Goal: Task Accomplishment & Management: Use online tool/utility

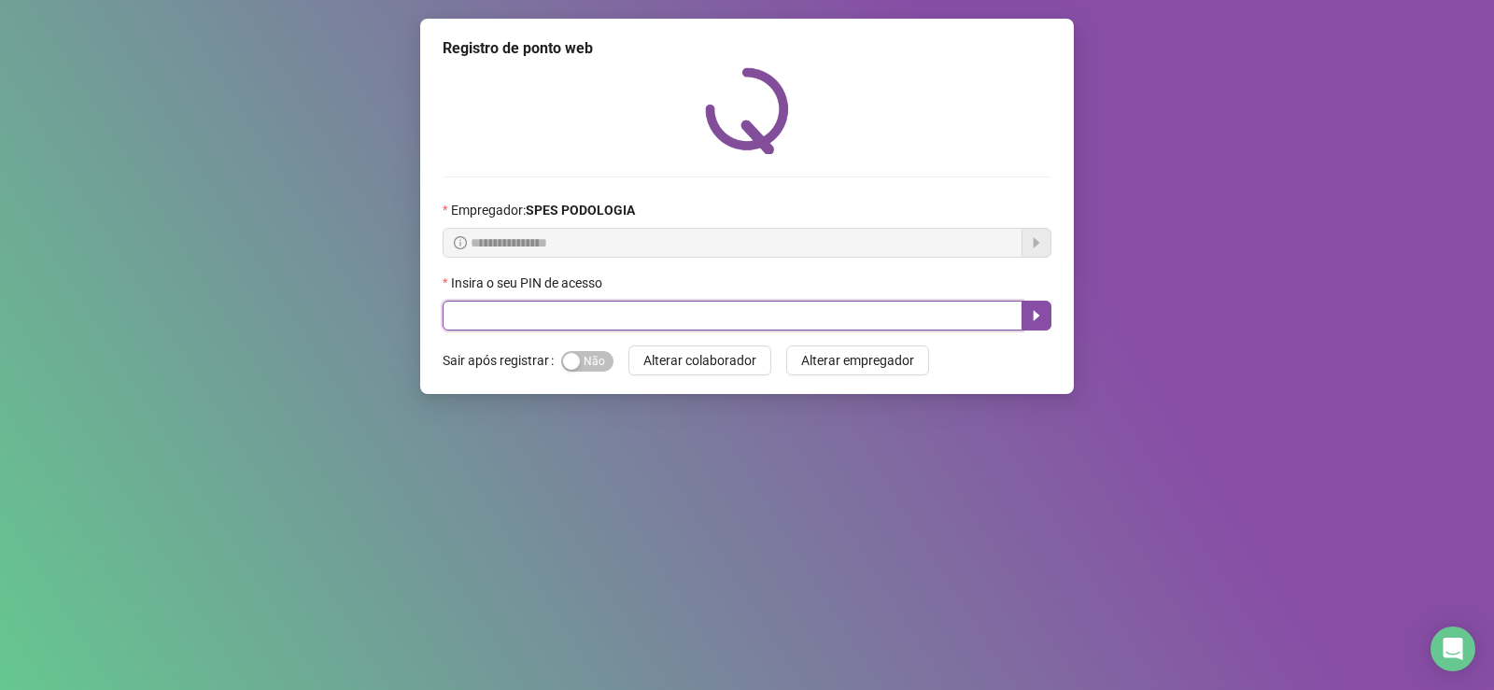
click at [553, 318] on input "text" at bounding box center [733, 316] width 580 height 30
type input "*****"
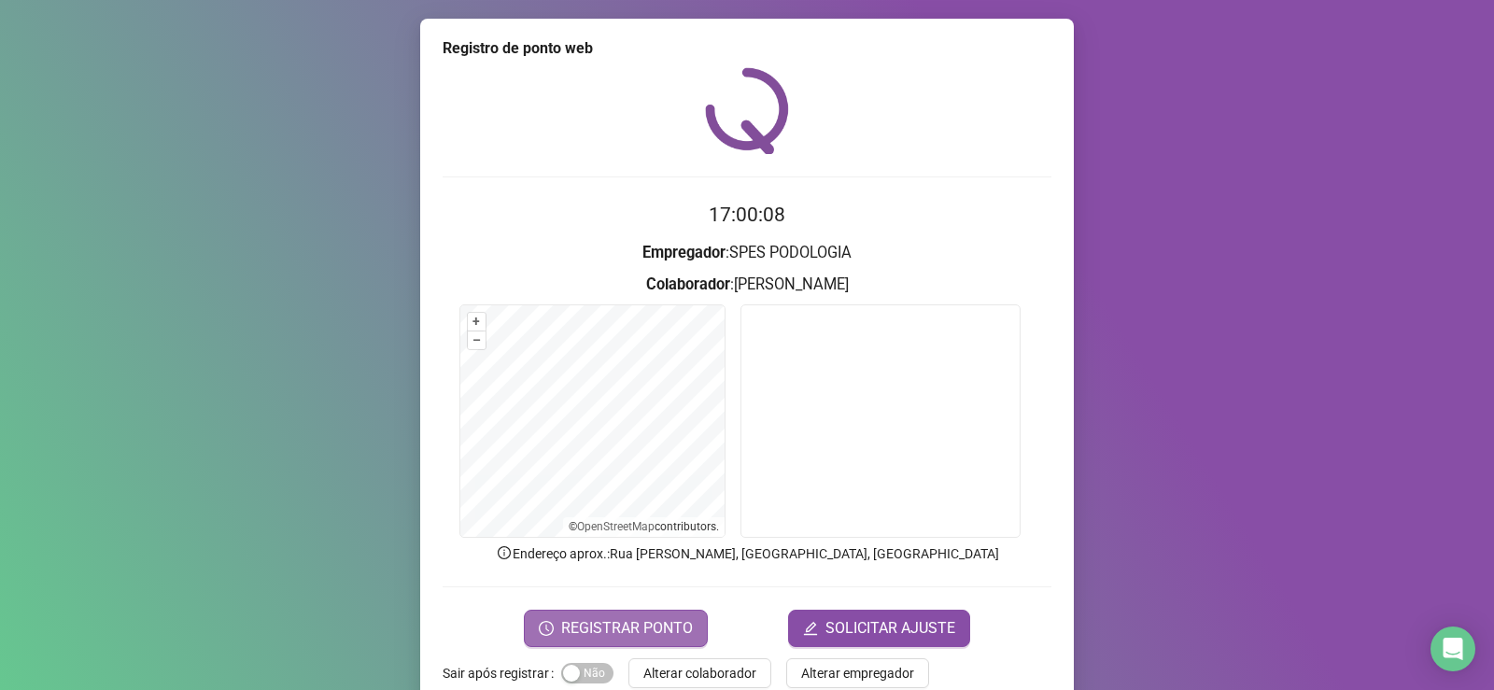
click at [676, 617] on span "REGISTRAR PONTO" at bounding box center [627, 628] width 132 height 22
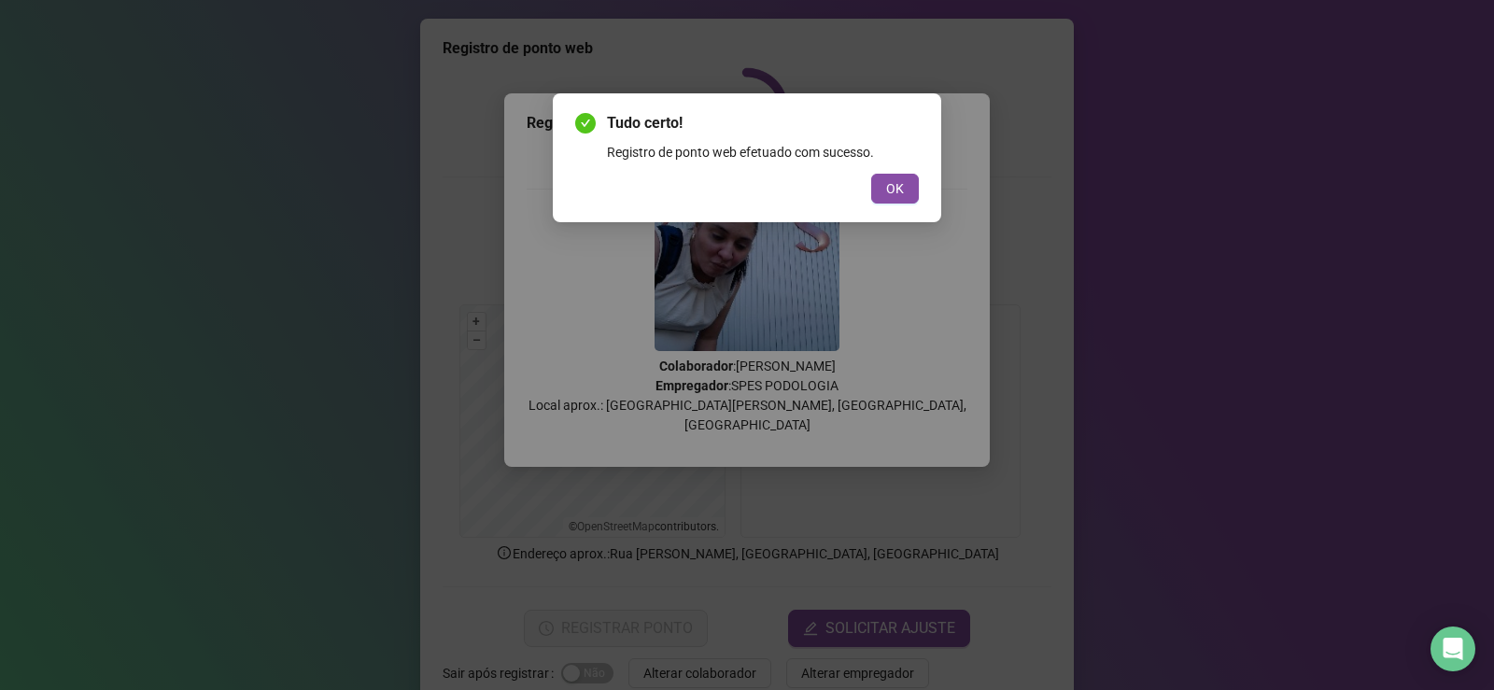
drag, startPoint x: 896, startPoint y: 176, endPoint x: 873, endPoint y: 303, distance: 129.0
click at [896, 177] on button "OK" at bounding box center [895, 189] width 48 height 30
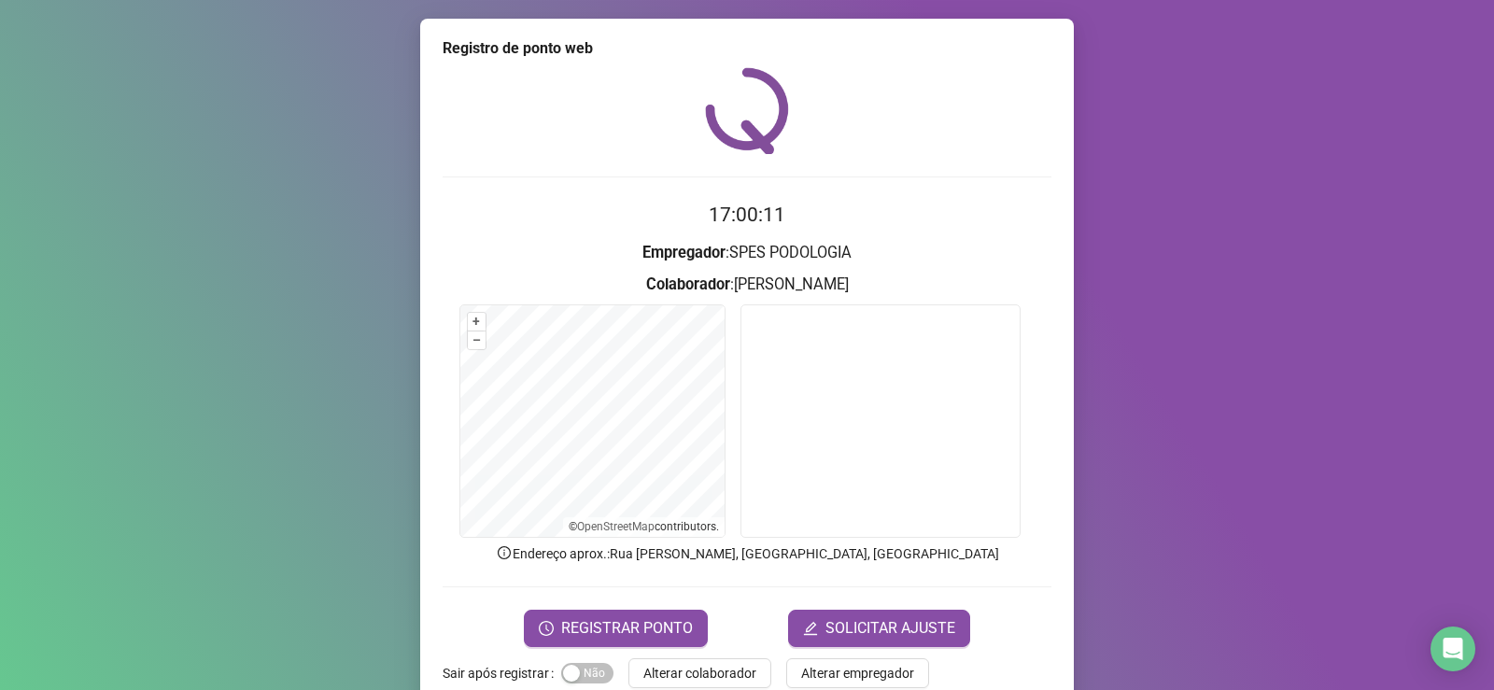
drag, startPoint x: 674, startPoint y: 671, endPoint x: 685, endPoint y: 686, distance: 18.7
click at [681, 681] on span "Alterar colaborador" at bounding box center [699, 673] width 113 height 21
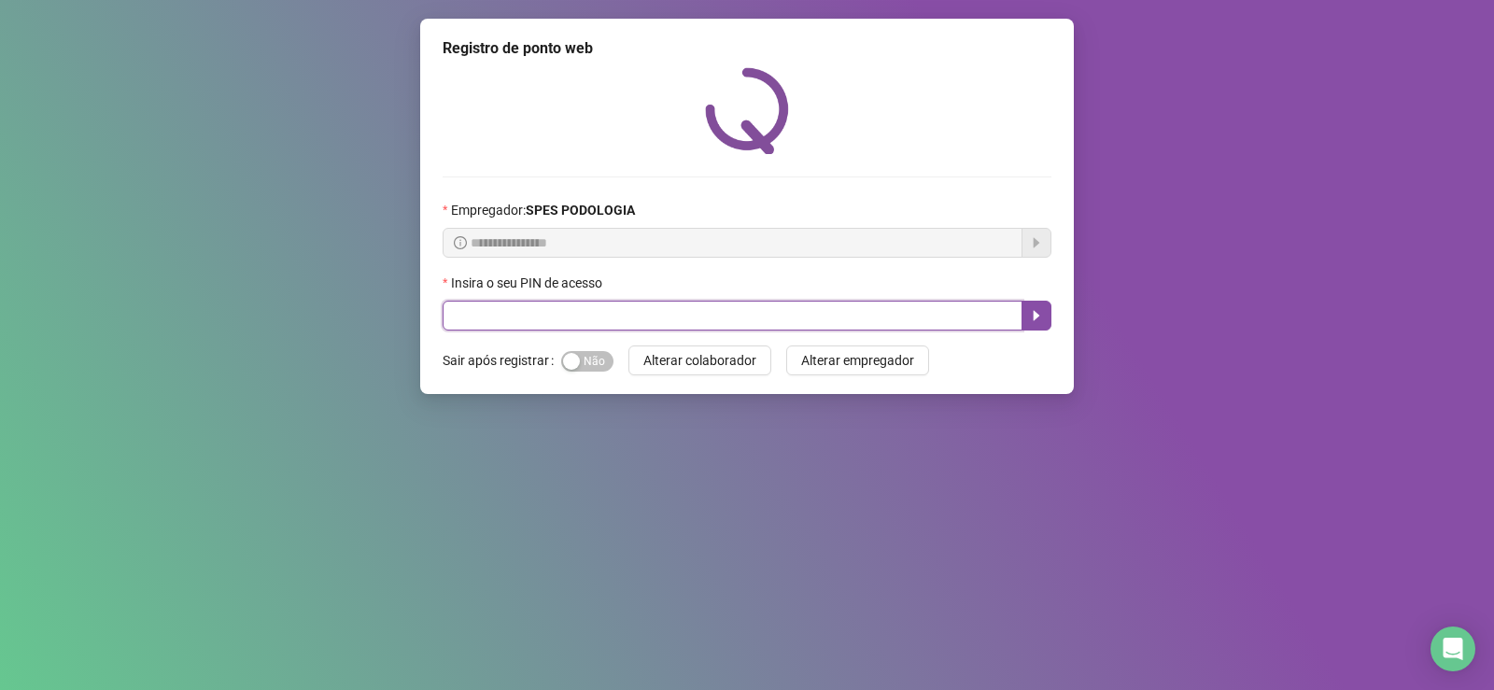
drag, startPoint x: 575, startPoint y: 322, endPoint x: 584, endPoint y: 317, distance: 10.1
click at [582, 318] on input "text" at bounding box center [733, 316] width 580 height 30
type input "*****"
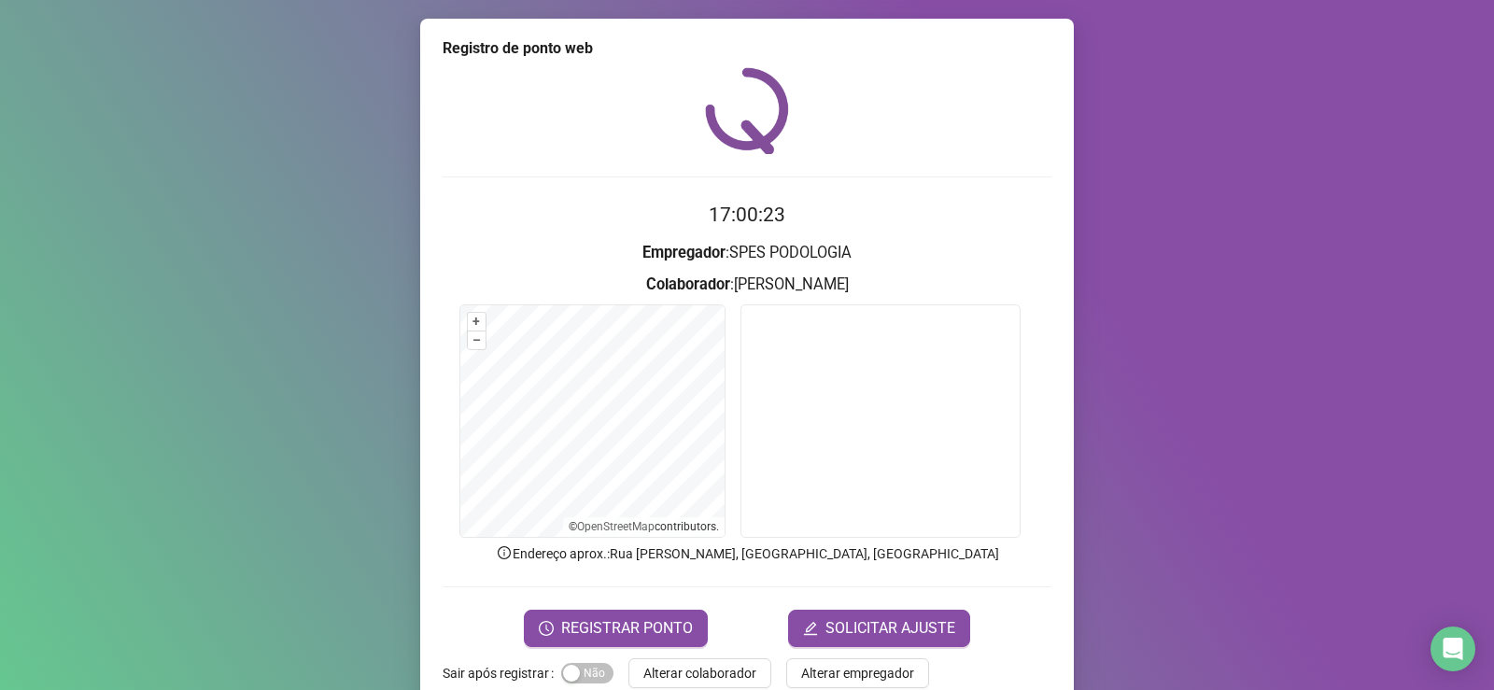
scroll to position [39, 0]
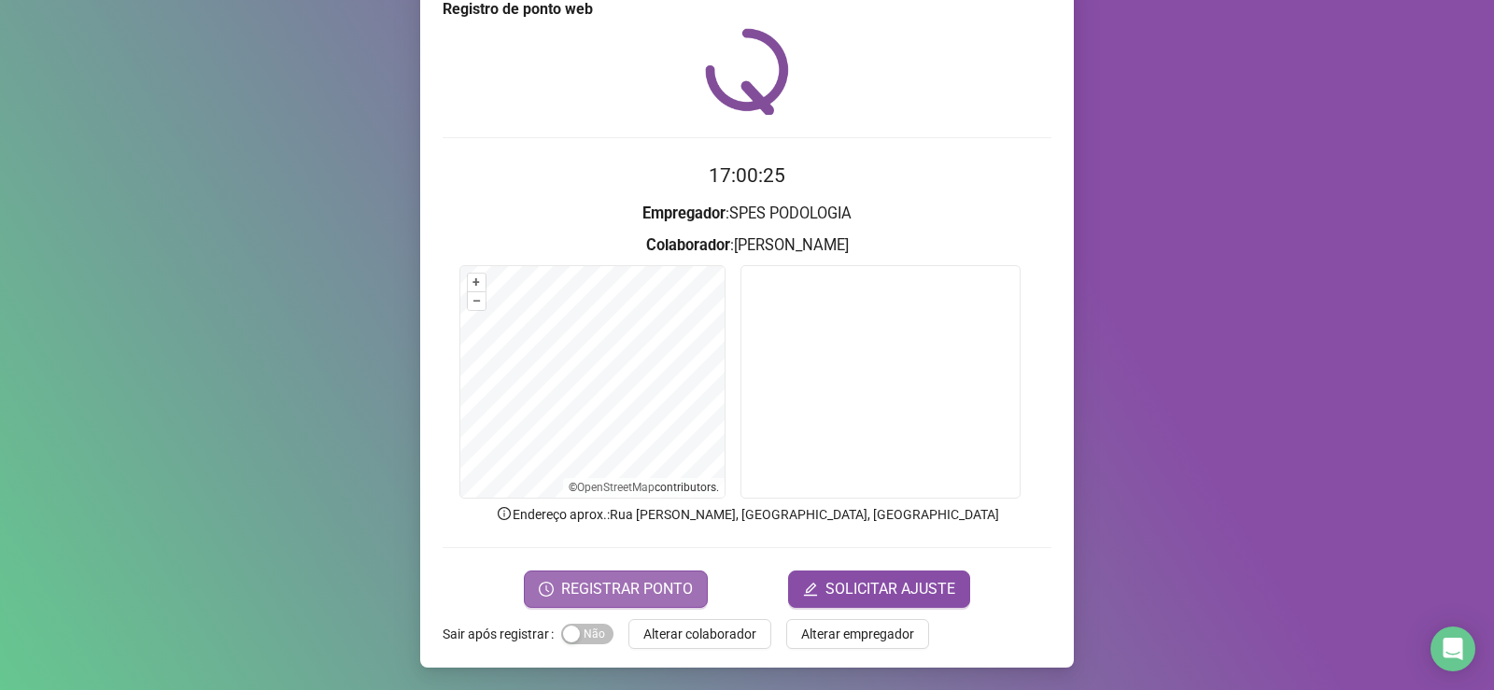
click at [574, 586] on span "REGISTRAR PONTO" at bounding box center [627, 589] width 132 height 22
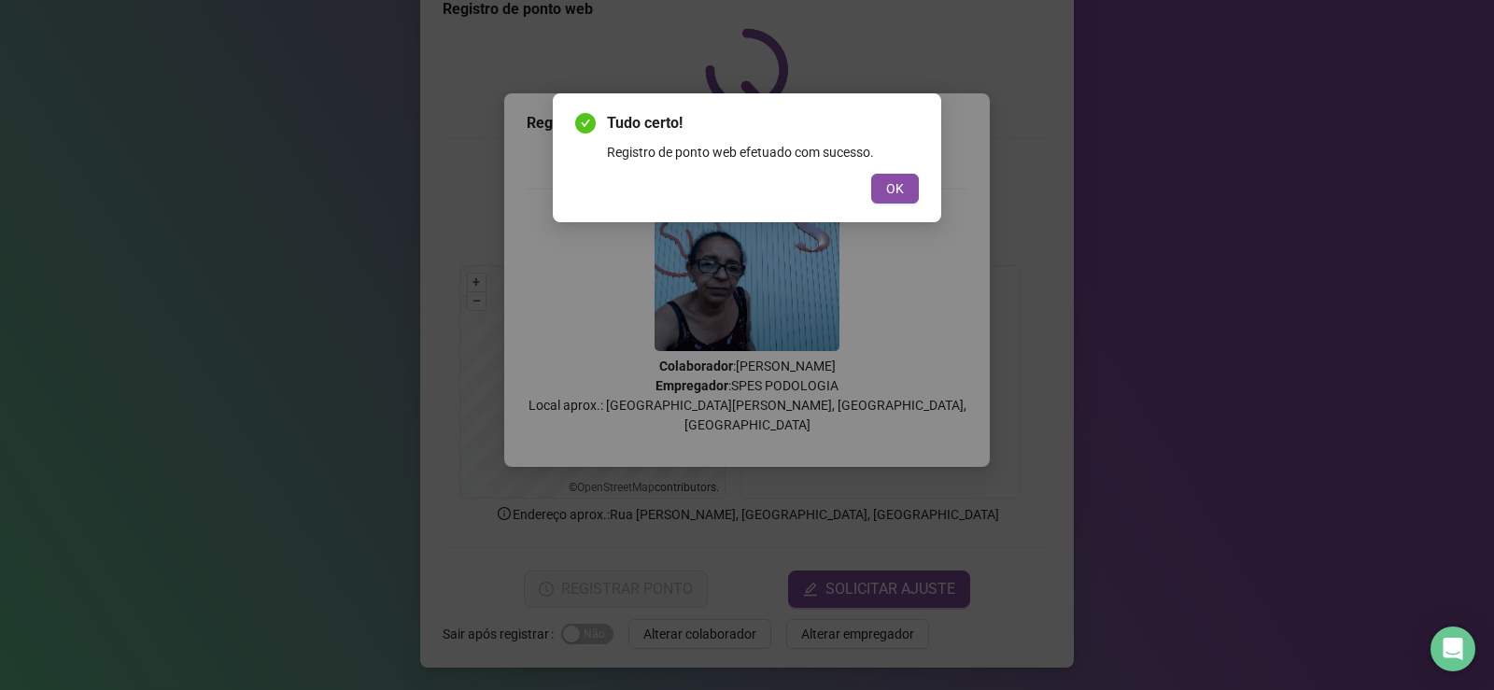
click at [885, 191] on button "OK" at bounding box center [895, 189] width 48 height 30
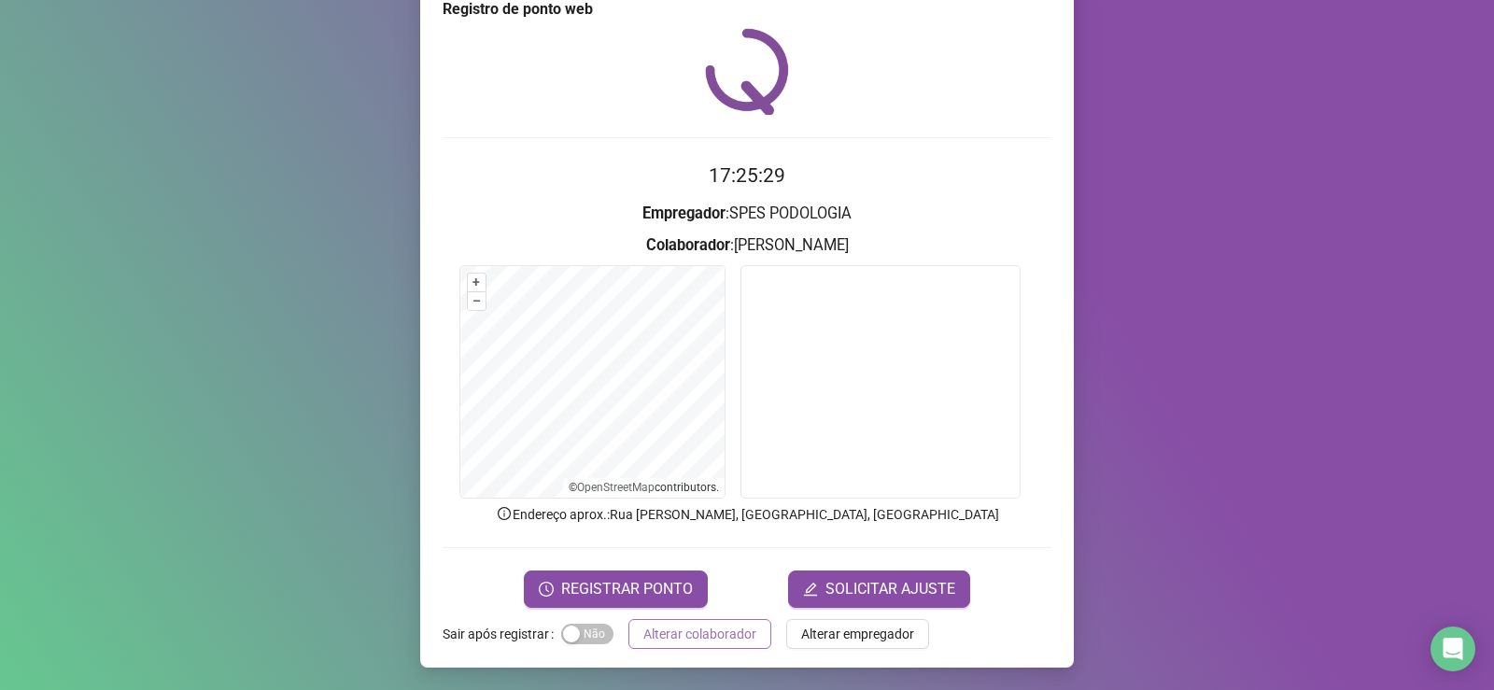
click at [718, 643] on span "Alterar colaborador" at bounding box center [699, 634] width 113 height 21
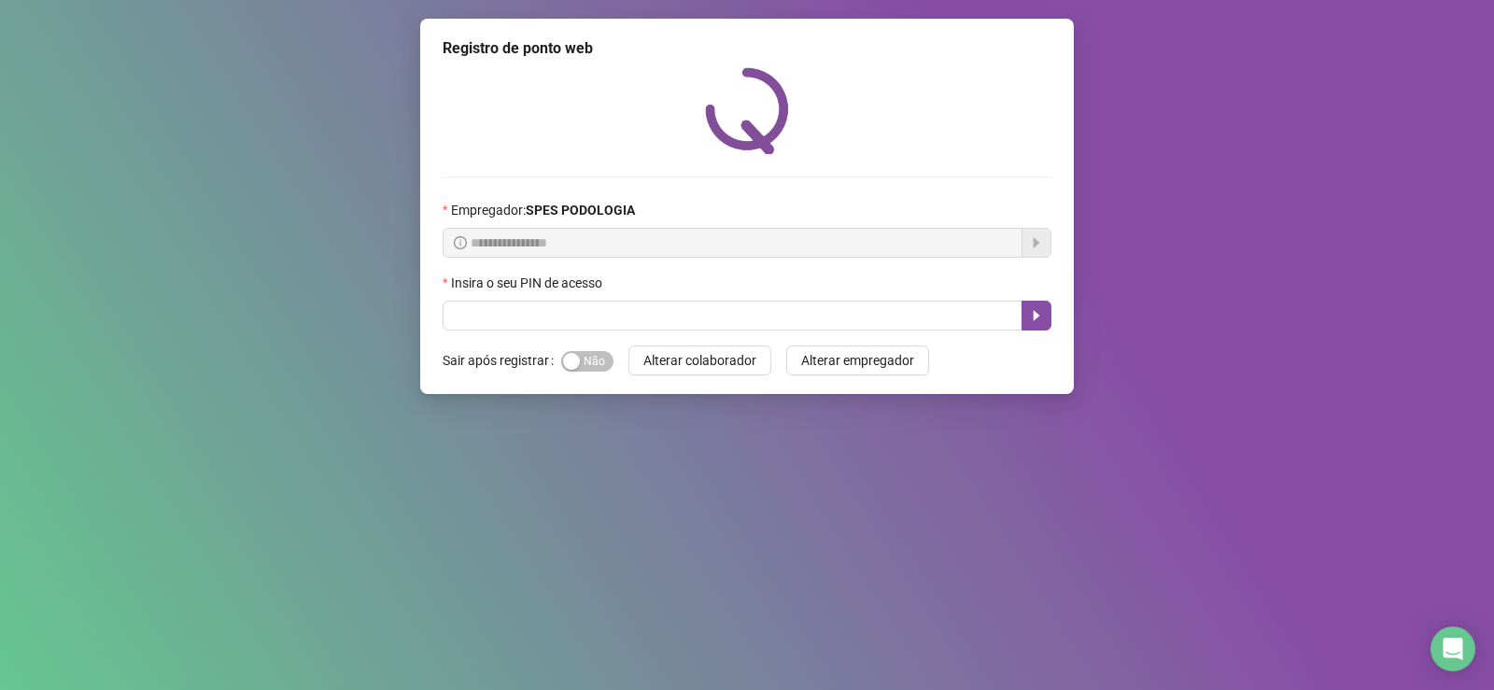
scroll to position [0, 0]
drag, startPoint x: 1189, startPoint y: 248, endPoint x: 864, endPoint y: 14, distance: 400.7
click at [1022, 109] on div "**********" at bounding box center [747, 345] width 1494 height 690
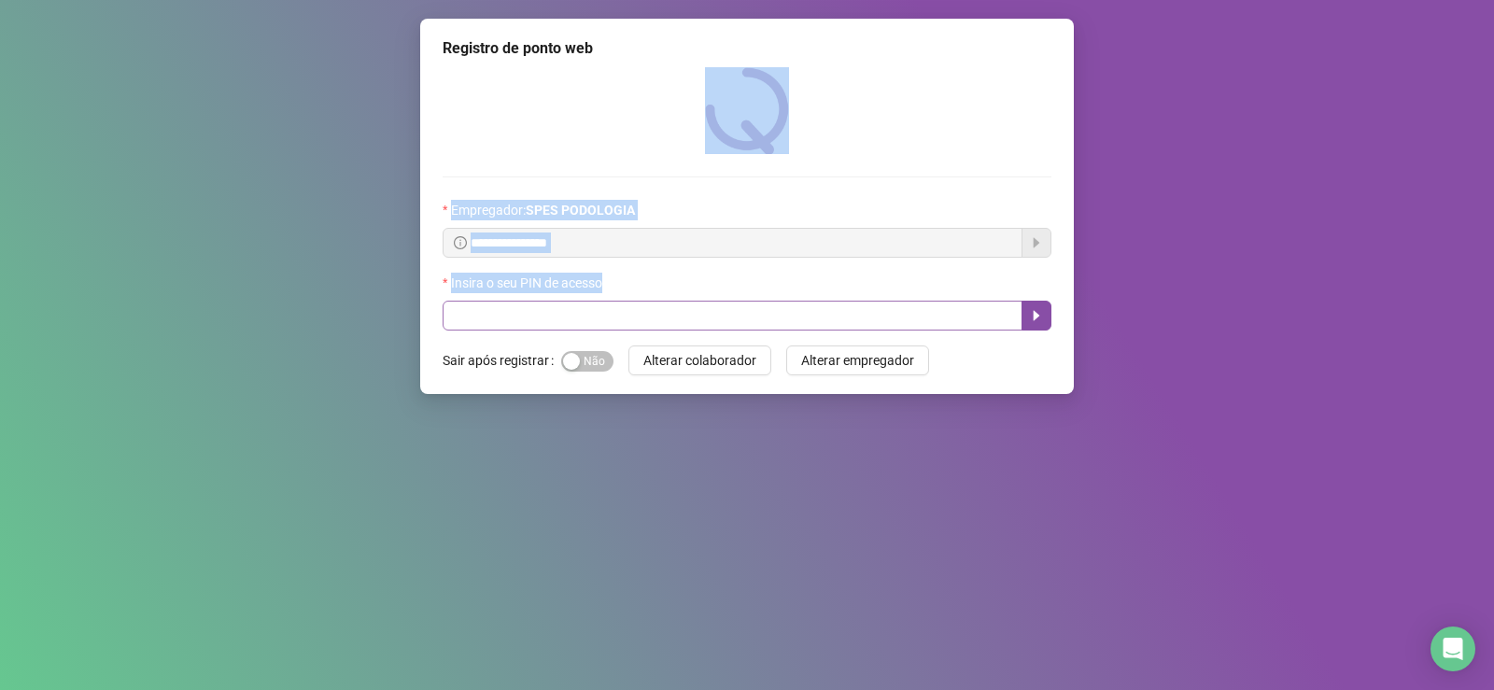
click at [575, 321] on input "text" at bounding box center [733, 316] width 580 height 30
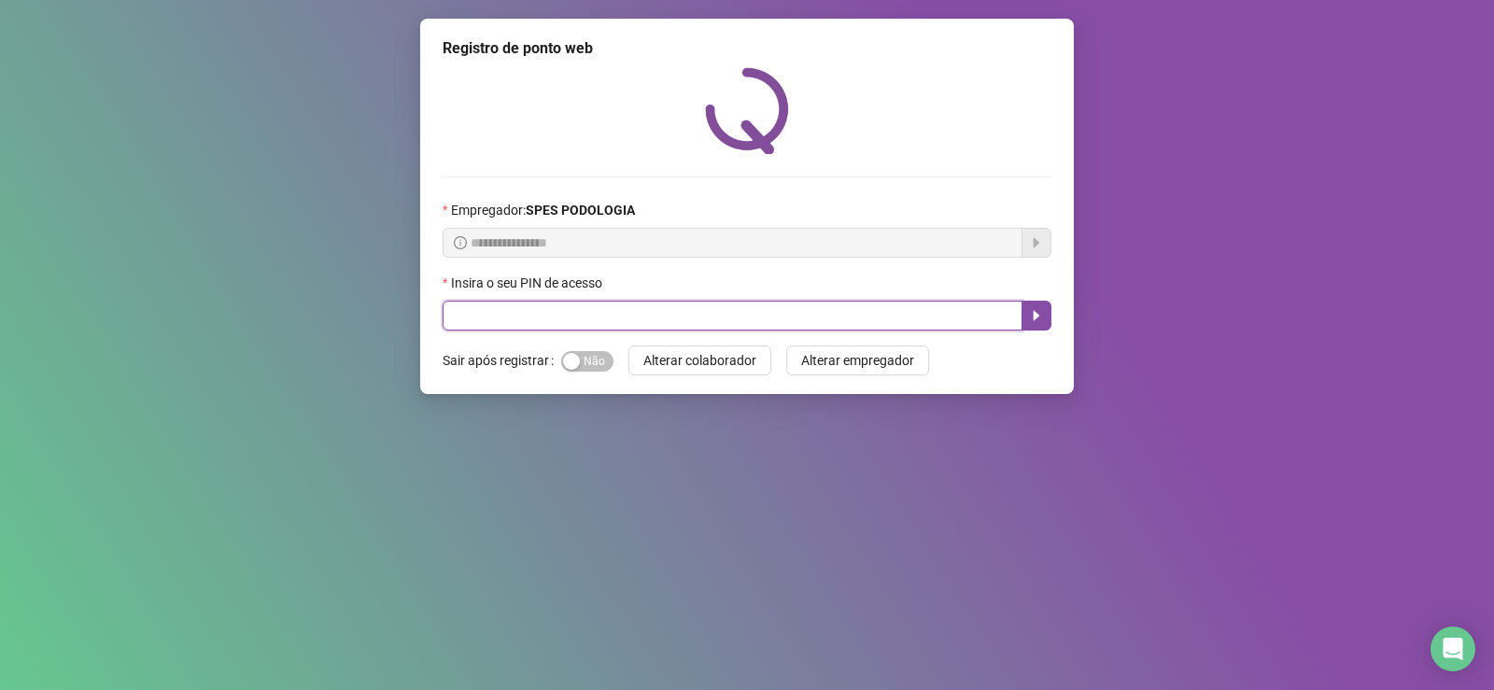
click at [659, 324] on input "text" at bounding box center [733, 316] width 580 height 30
type input "*****"
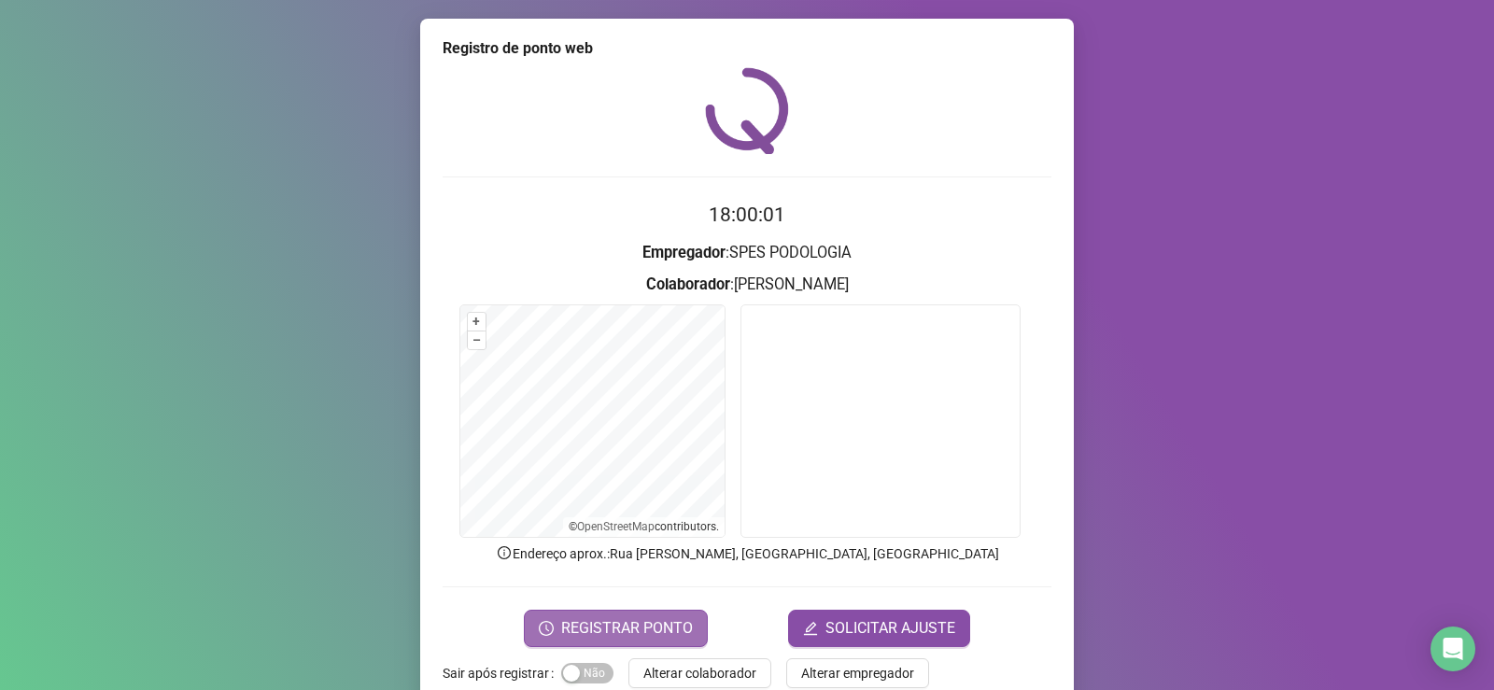
click at [633, 629] on span "REGISTRAR PONTO" at bounding box center [627, 628] width 132 height 22
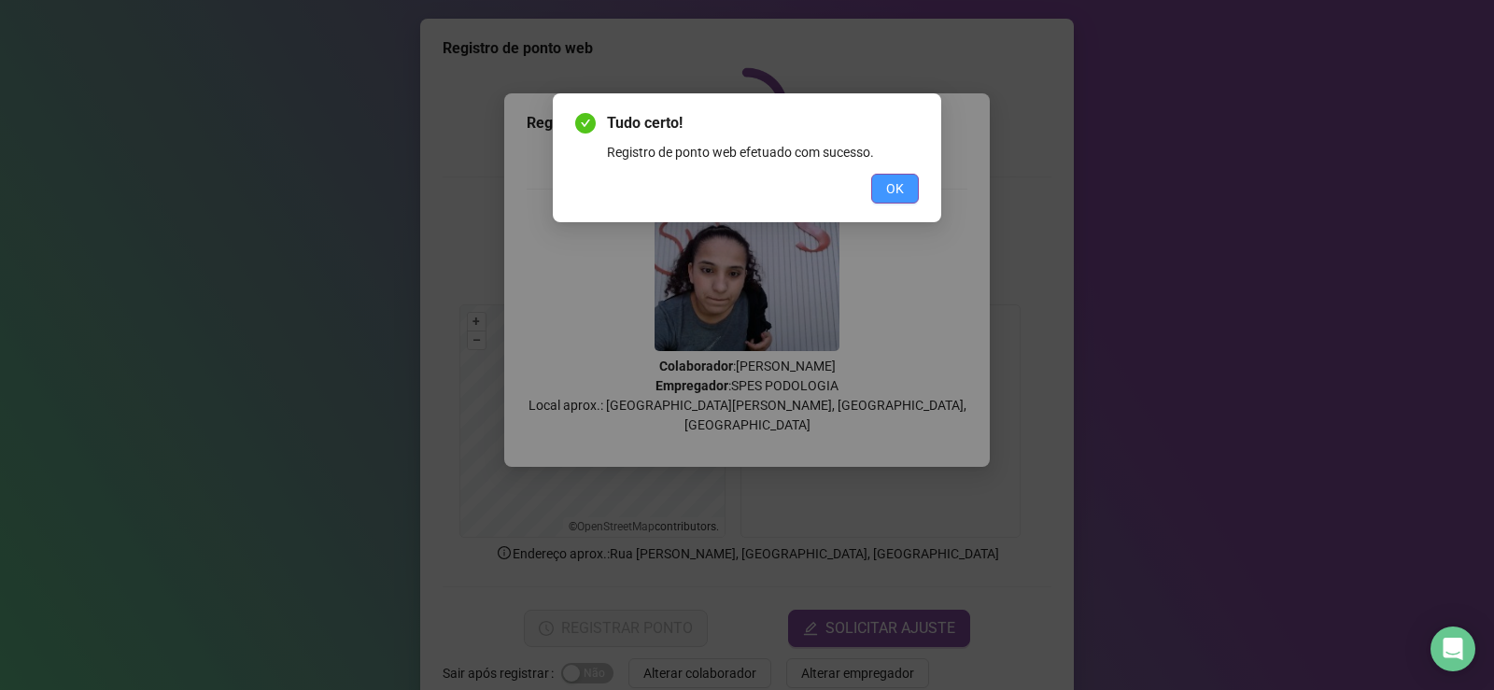
click at [885, 185] on button "OK" at bounding box center [895, 189] width 48 height 30
